Goal: Register for event/course

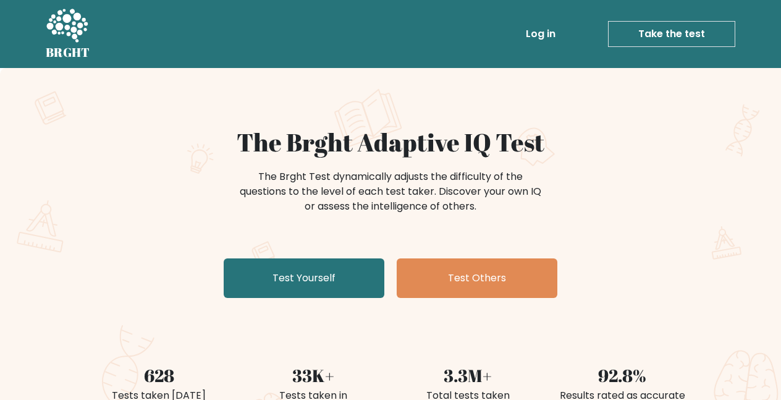
click at [538, 43] on link "Log in" at bounding box center [541, 34] width 40 height 25
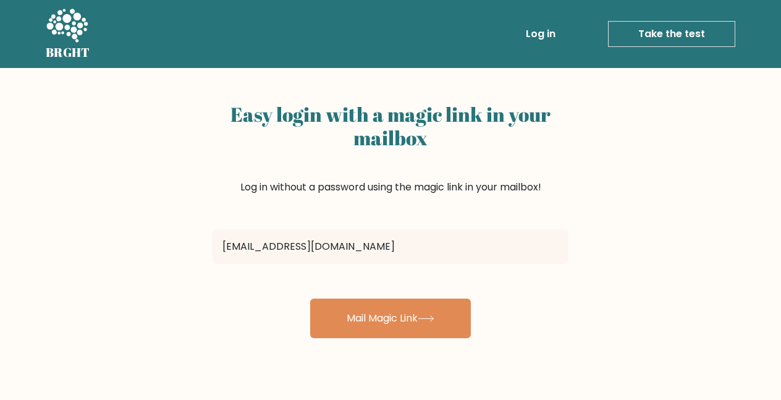
type input "dreammcpe50728@gmail.com"
click at [310, 298] on button "Mail Magic Link" at bounding box center [390, 318] width 161 height 40
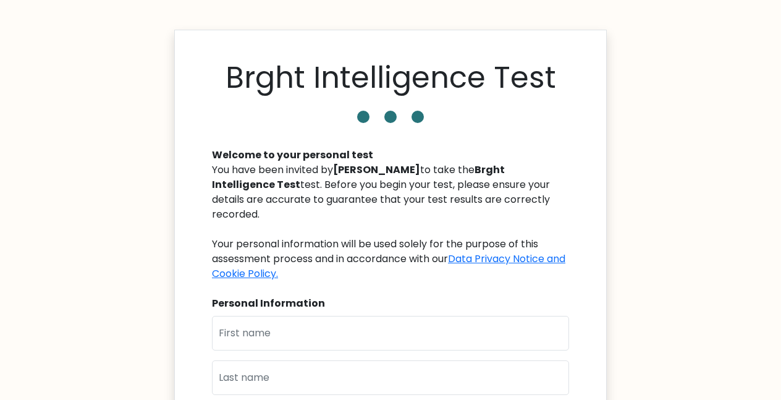
scroll to position [175, 0]
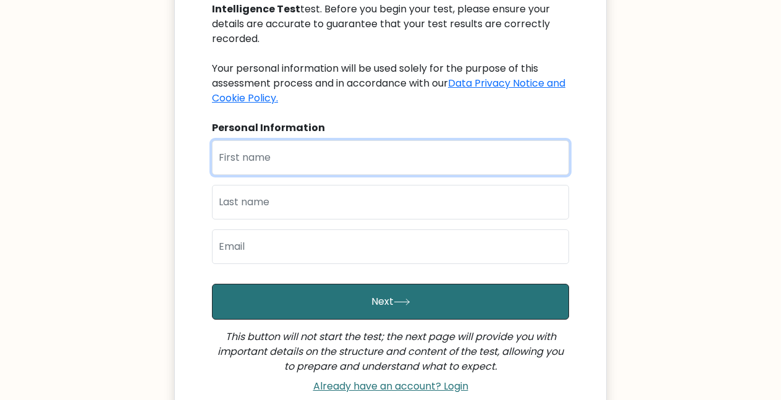
click at [430, 161] on input "text" at bounding box center [390, 157] width 357 height 35
type input "a"
type input "Arham"
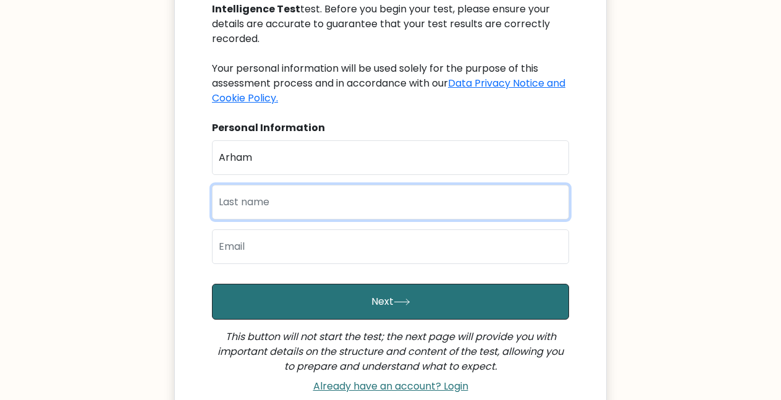
click at [430, 199] on input "text" at bounding box center [390, 202] width 357 height 35
type input "Munawar"
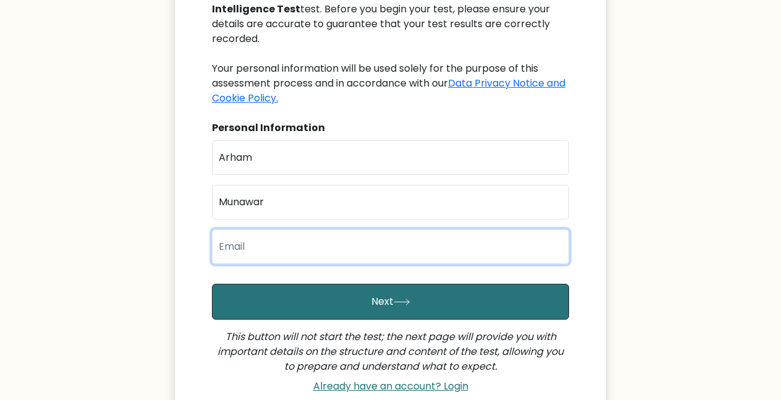
click at [430, 248] on input "email" at bounding box center [390, 246] width 357 height 35
type input "[EMAIL_ADDRESS][DOMAIN_NAME]"
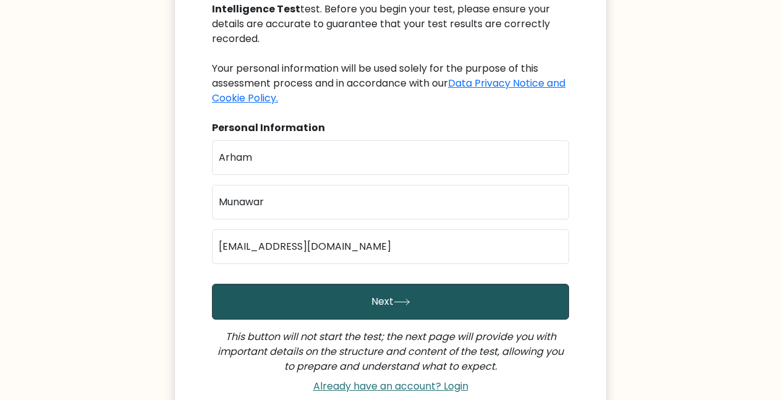
click at [388, 292] on button "Next" at bounding box center [390, 301] width 357 height 36
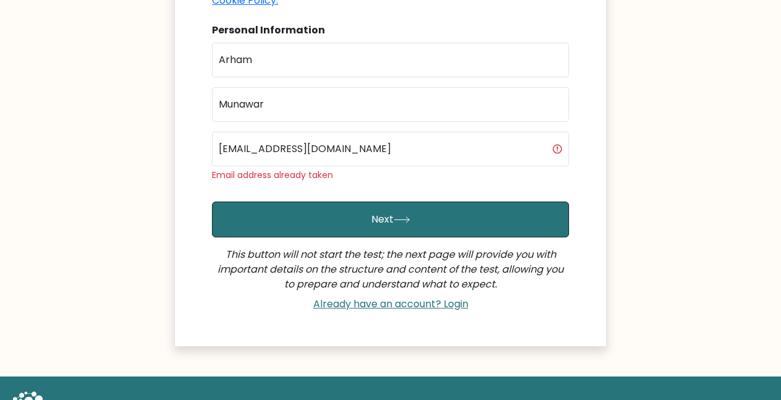
scroll to position [317, 0]
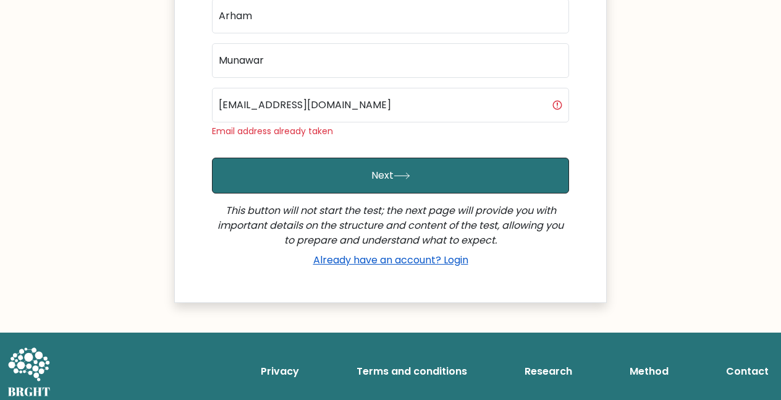
click at [432, 264] on link "Already have an account? Login" at bounding box center [390, 260] width 165 height 14
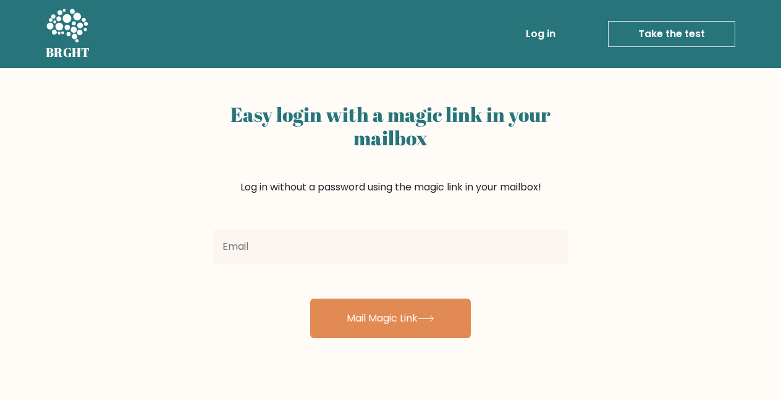
click at [436, 261] on input "email" at bounding box center [390, 246] width 356 height 35
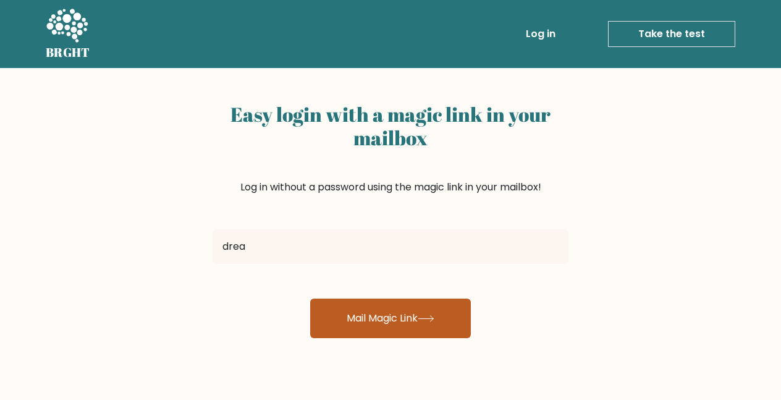
type input "[EMAIL_ADDRESS][DOMAIN_NAME]"
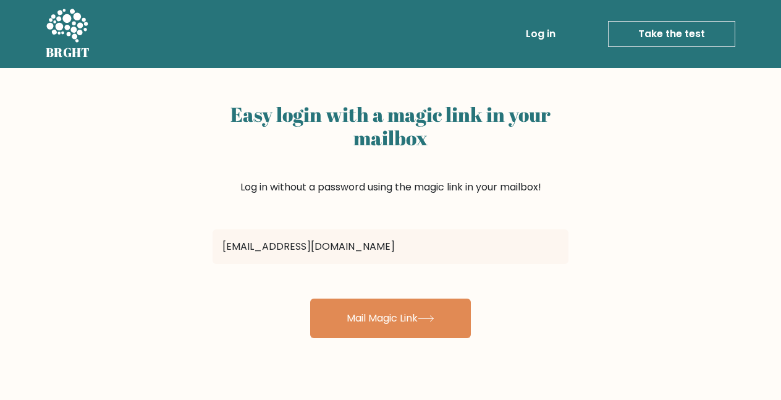
click at [404, 238] on input "[EMAIL_ADDRESS][DOMAIN_NAME]" at bounding box center [390, 246] width 356 height 35
click at [310, 298] on button "Mail Magic Link" at bounding box center [390, 318] width 161 height 40
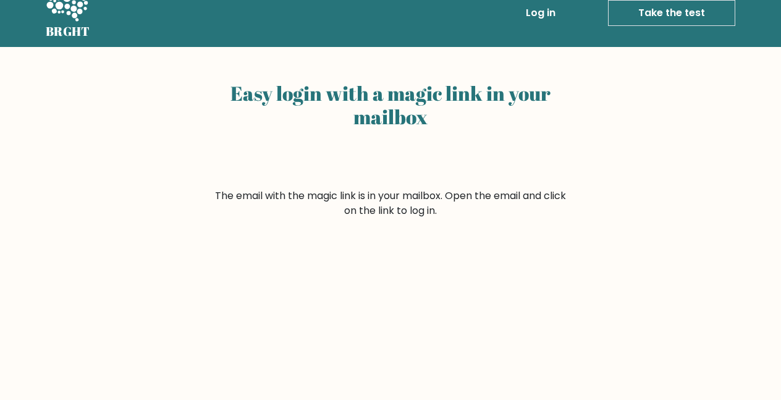
scroll to position [19, 0]
